Goal: Find specific fact: Locate a discrete piece of known information

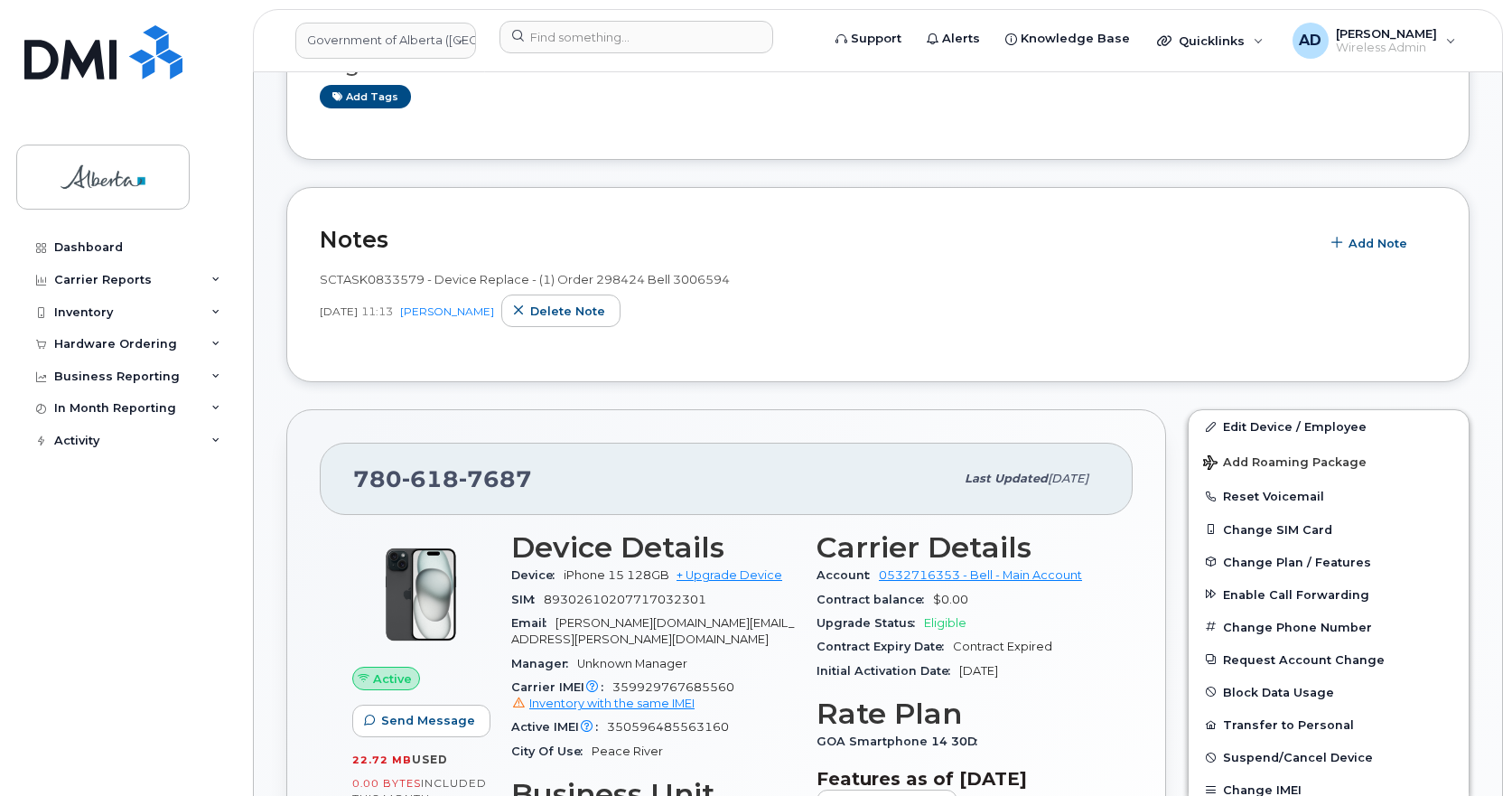
scroll to position [633, 0]
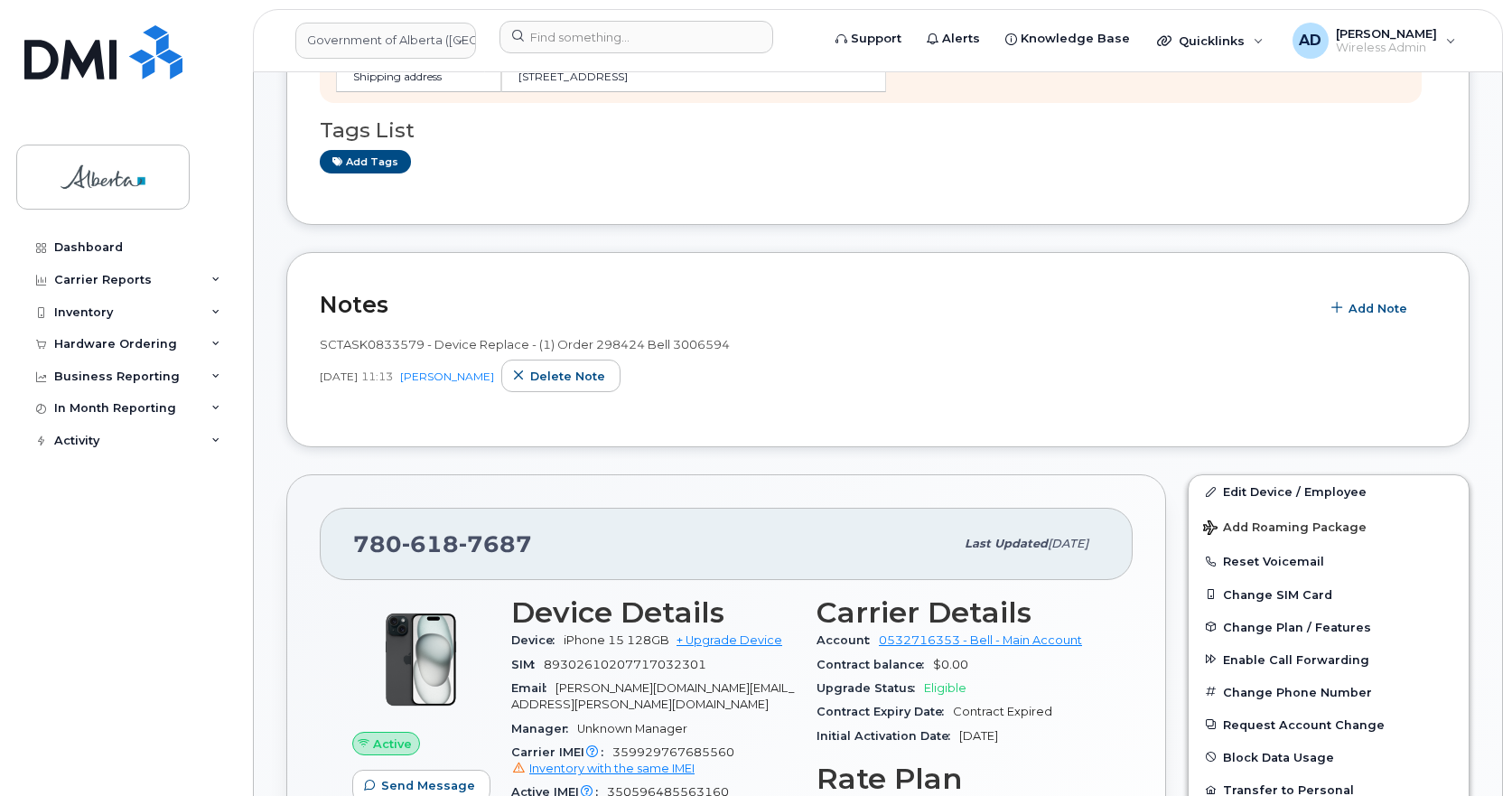
click at [509, 543] on span "7687" at bounding box center [496, 544] width 73 height 28
copy span "[PHONE_NUMBER]"
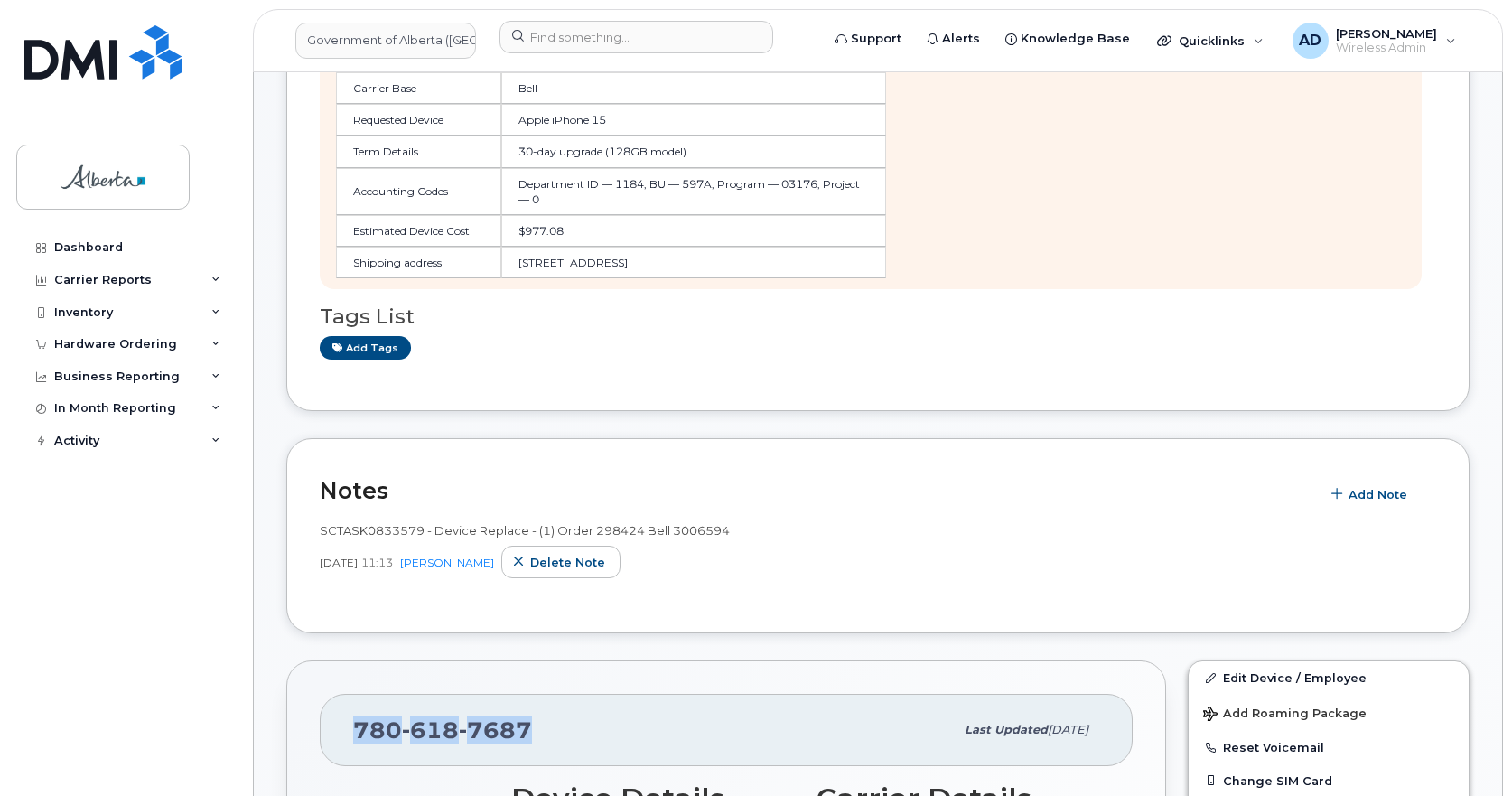
scroll to position [271, 0]
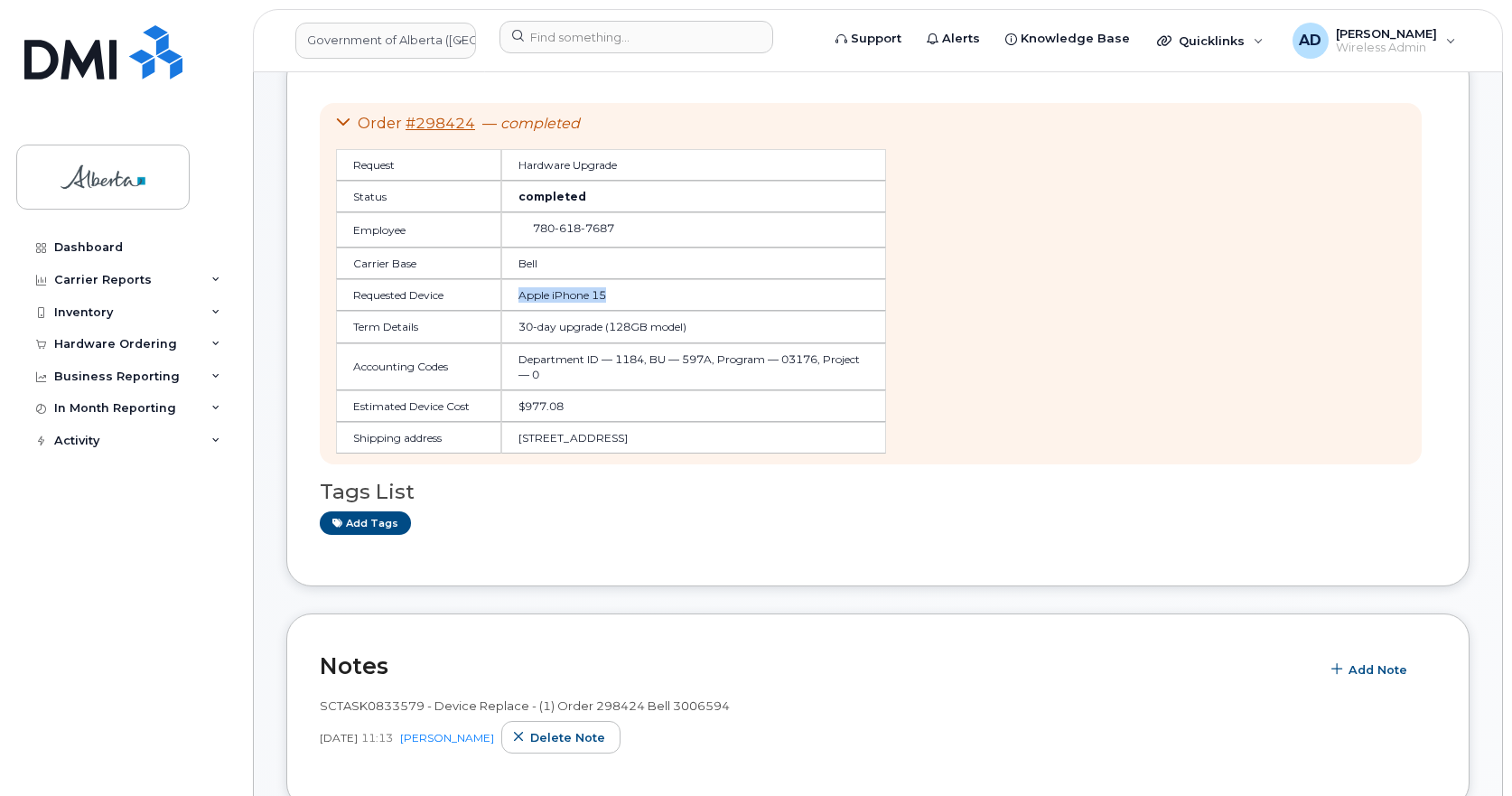
drag, startPoint x: 647, startPoint y: 302, endPoint x: 670, endPoint y: 398, distance: 98.7
click at [490, 304] on tr "Requested Device Apple iPhone 15" at bounding box center [610, 295] width 550 height 31
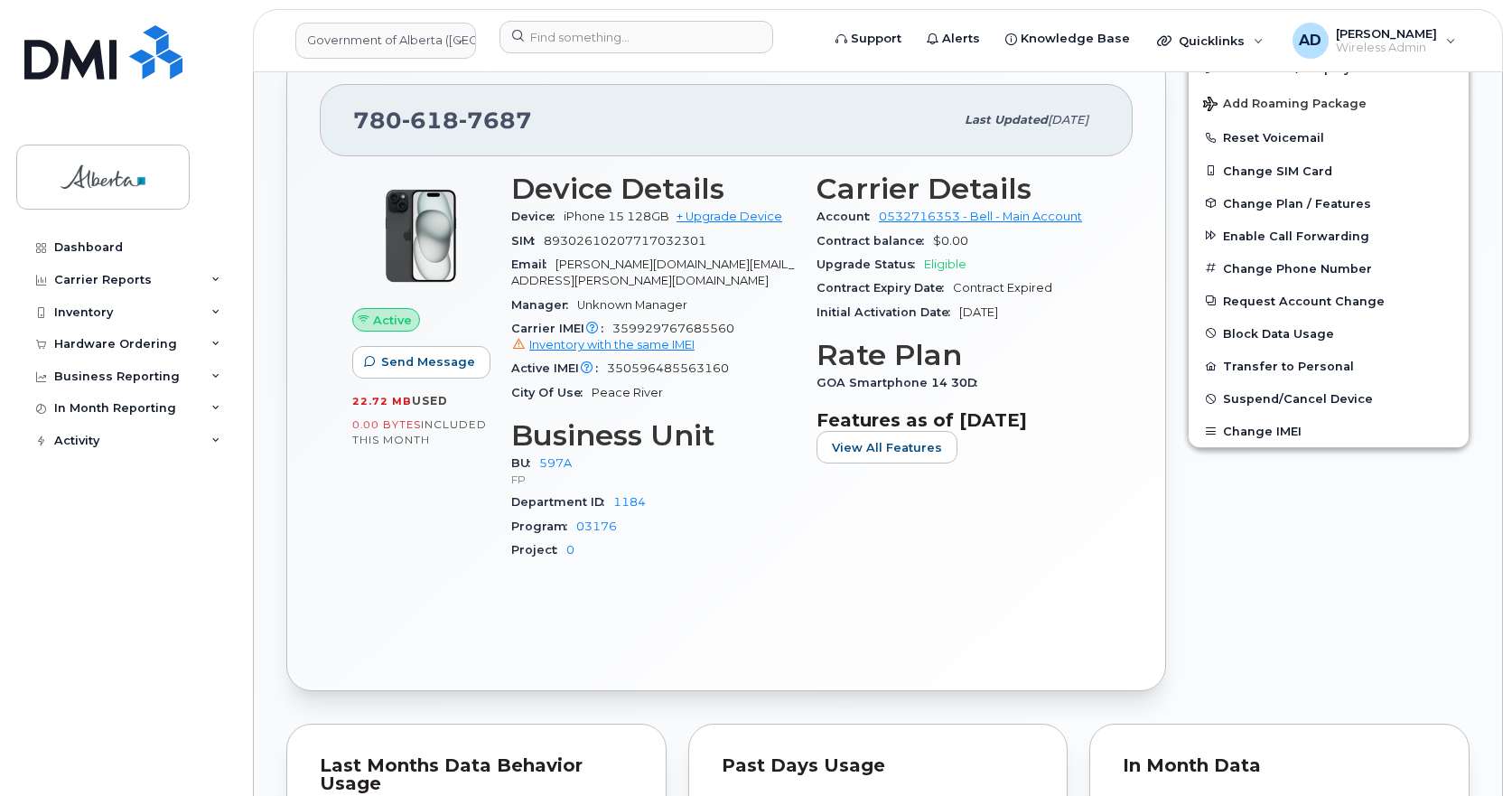
scroll to position [1084, 0]
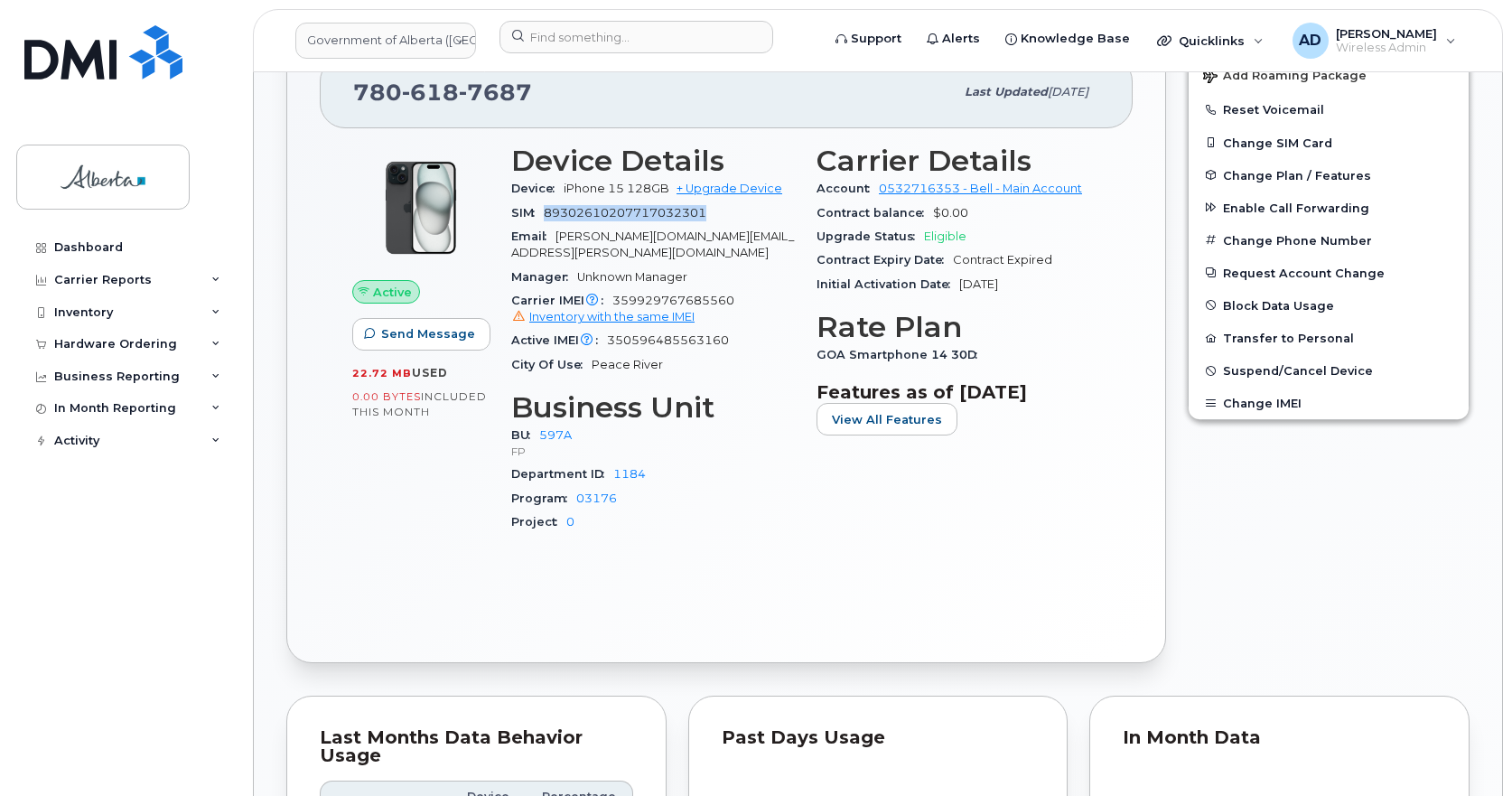
drag, startPoint x: 546, startPoint y: 209, endPoint x: 718, endPoint y: 207, distance: 172.0
click at [722, 211] on div "SIM [TECHNICAL_ID]" at bounding box center [653, 213] width 284 height 24
